Goal: Information Seeking & Learning: Learn about a topic

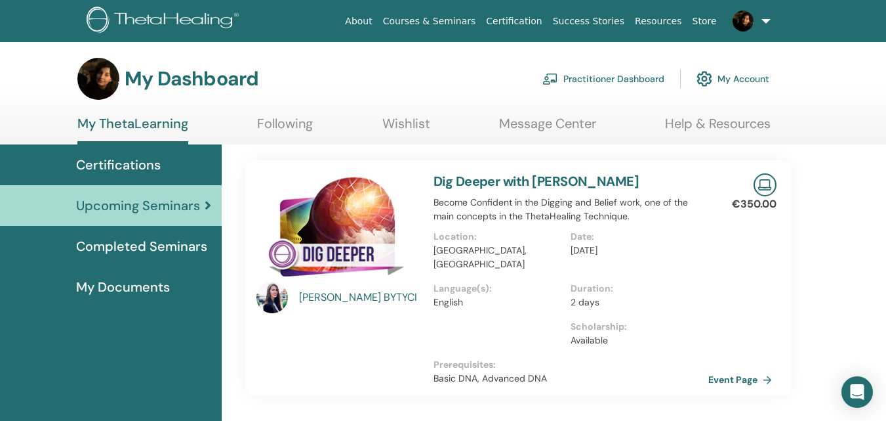
click at [154, 155] on span "Certifications" at bounding box center [118, 165] width 85 height 20
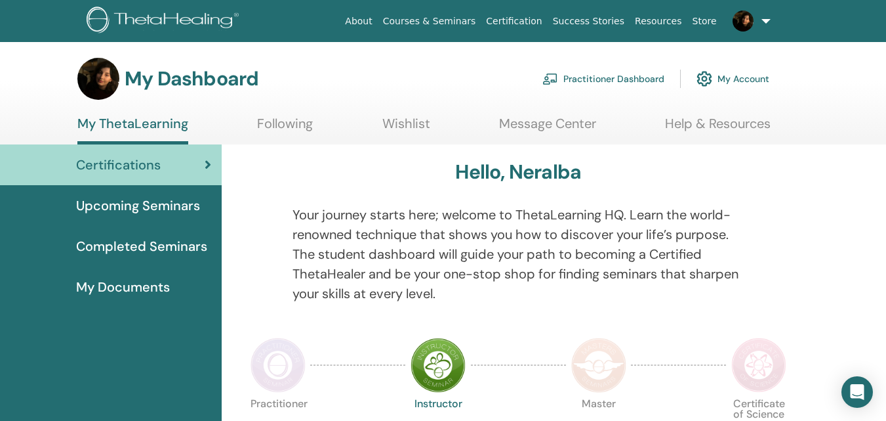
click at [287, 348] on img at bounding box center [278, 364] width 55 height 55
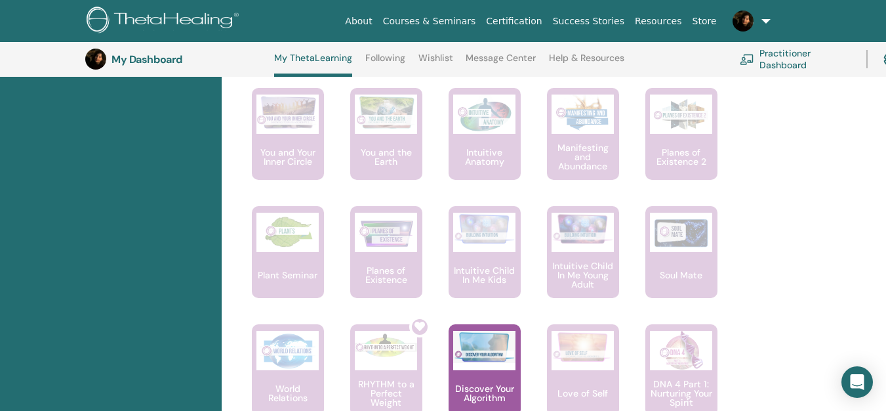
scroll to position [963, 0]
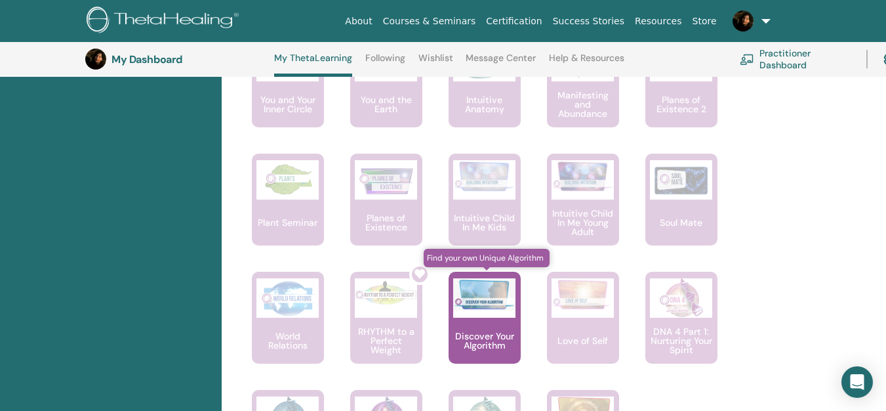
click at [484, 304] on img at bounding box center [484, 294] width 62 height 32
